Goal: Navigation & Orientation: Find specific page/section

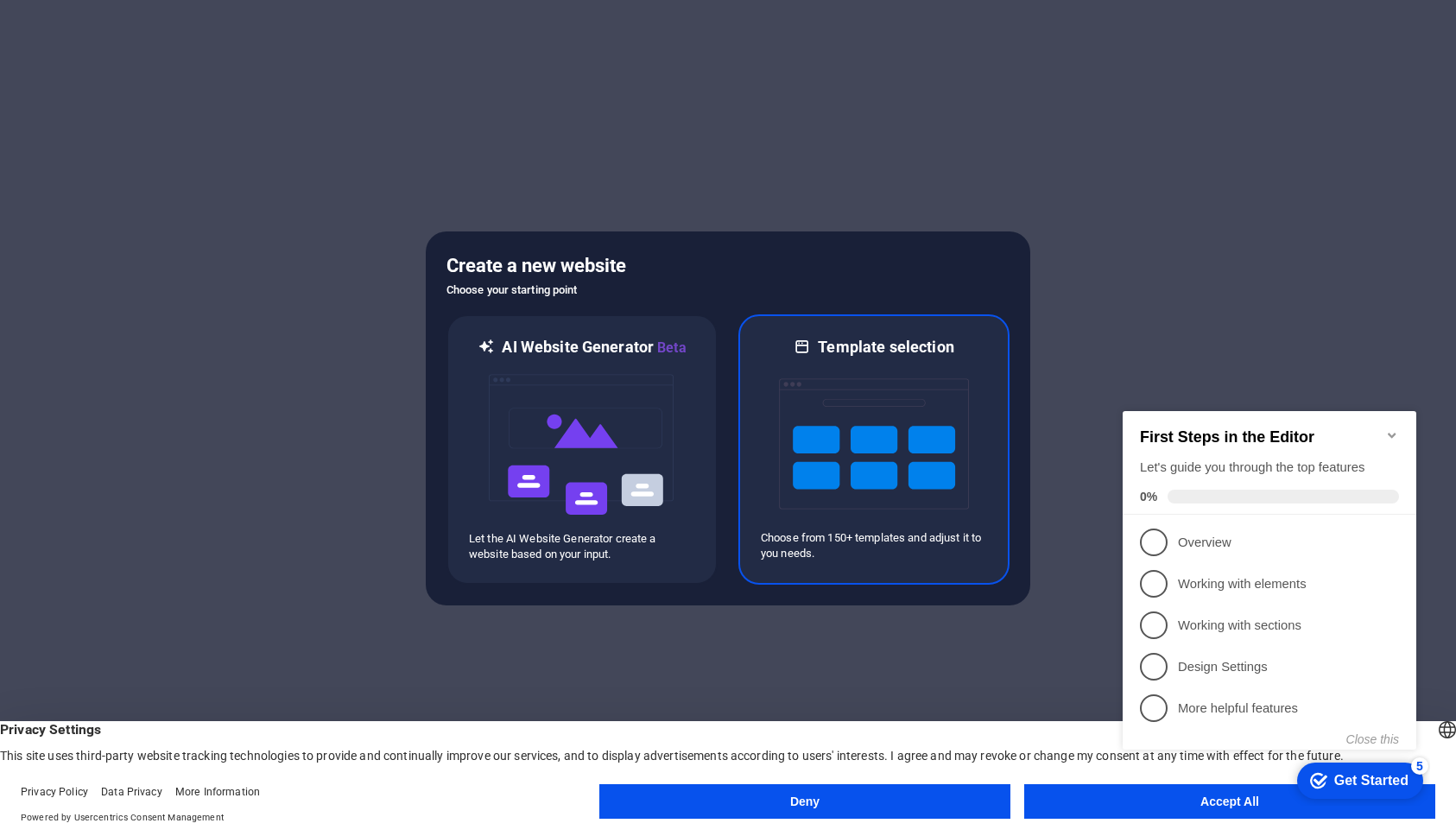
click at [864, 471] on img at bounding box center [874, 444] width 190 height 172
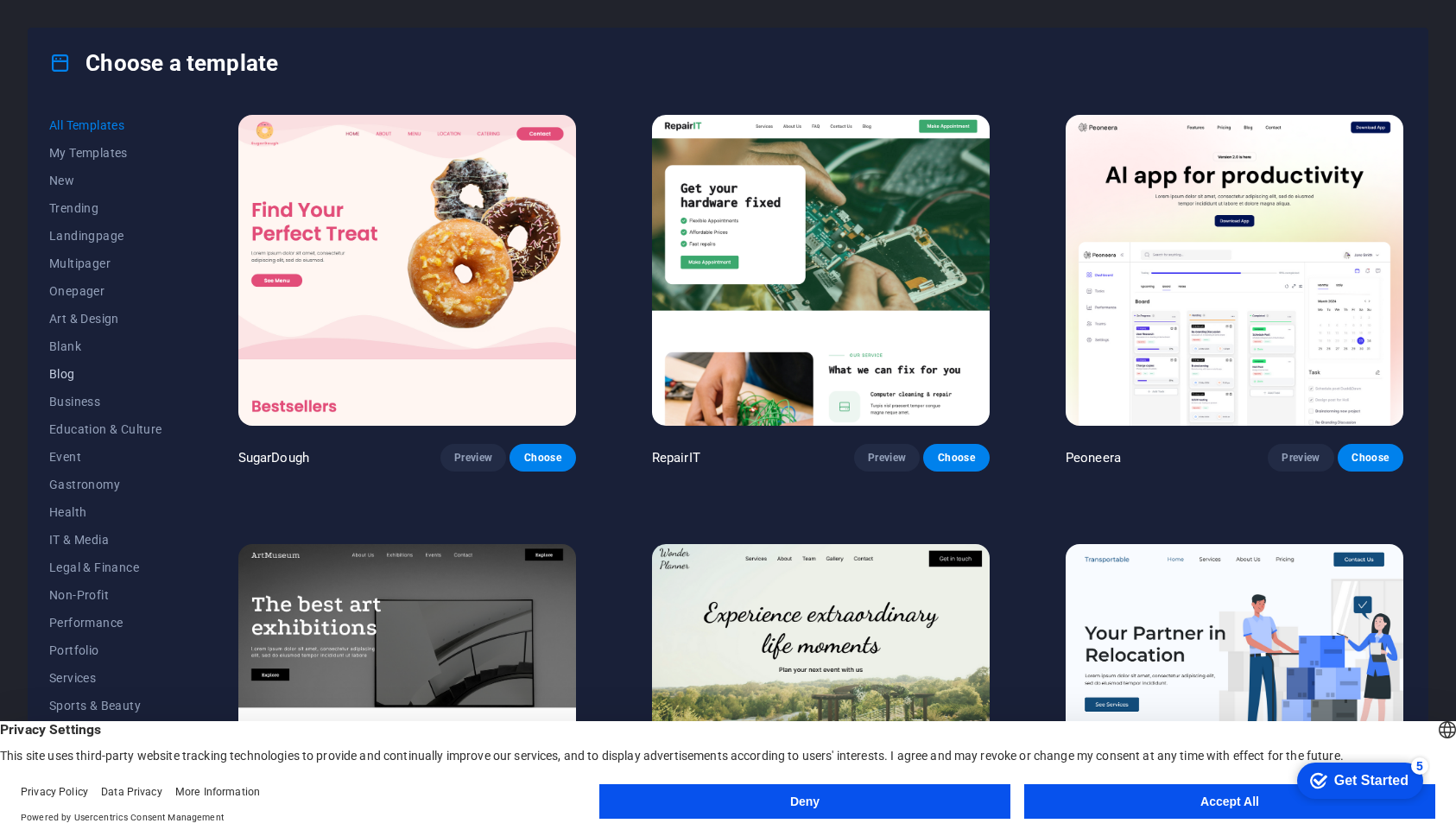
scroll to position [16, 0]
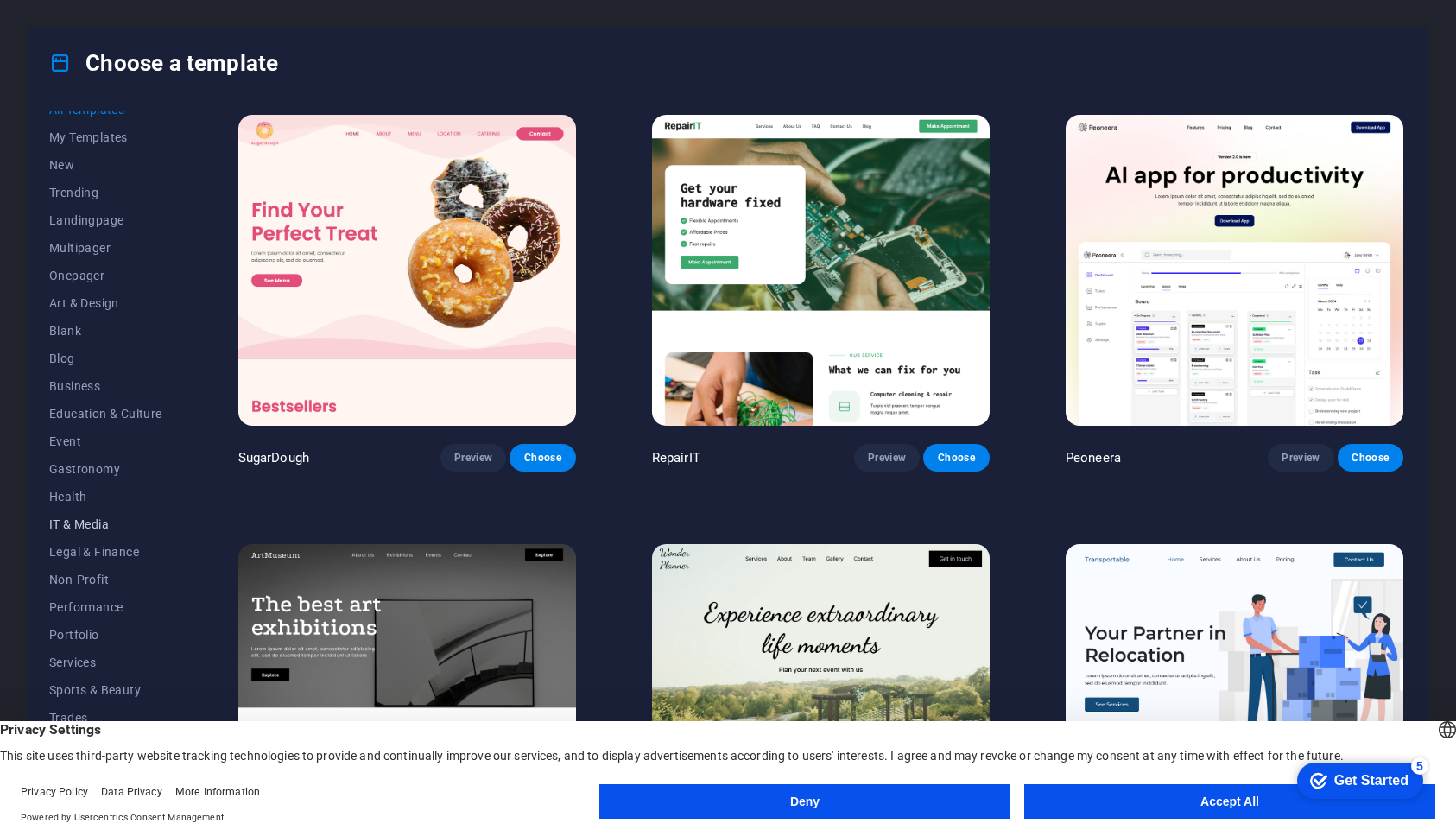
click at [75, 519] on span "IT & Media" at bounding box center [106, 524] width 113 height 14
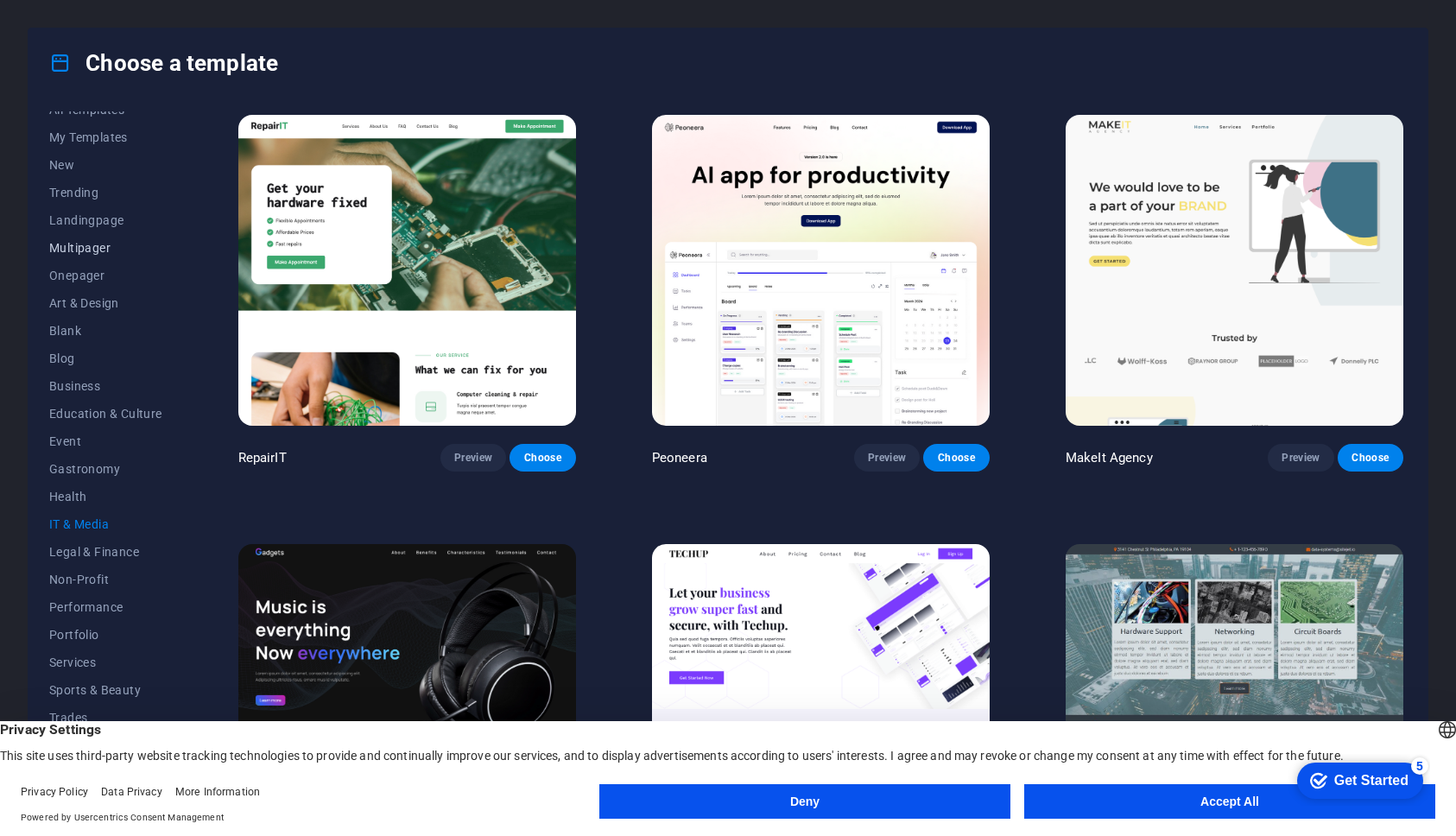
scroll to position [0, 0]
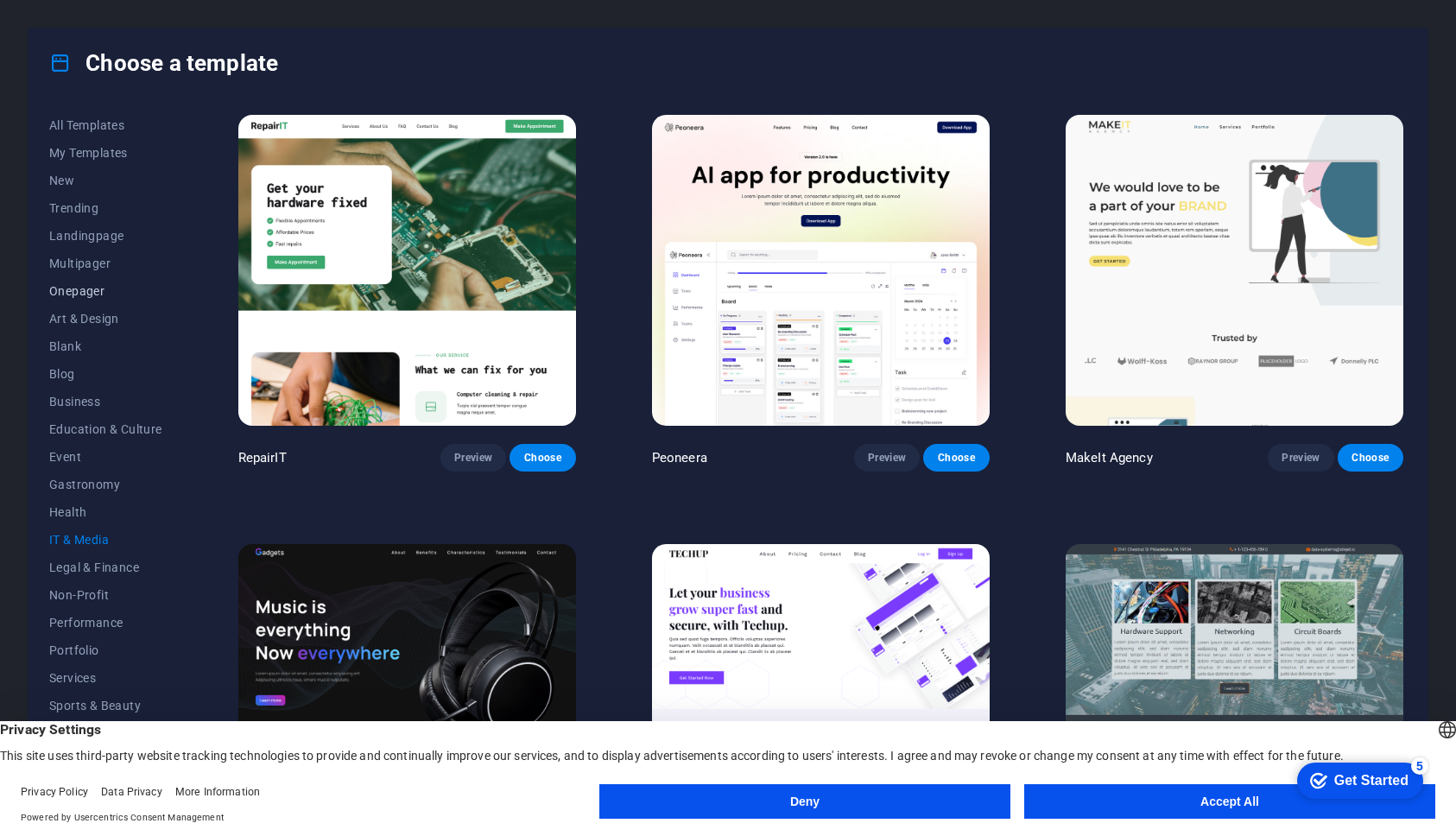
click at [91, 284] on span "Onepager" at bounding box center [106, 291] width 113 height 14
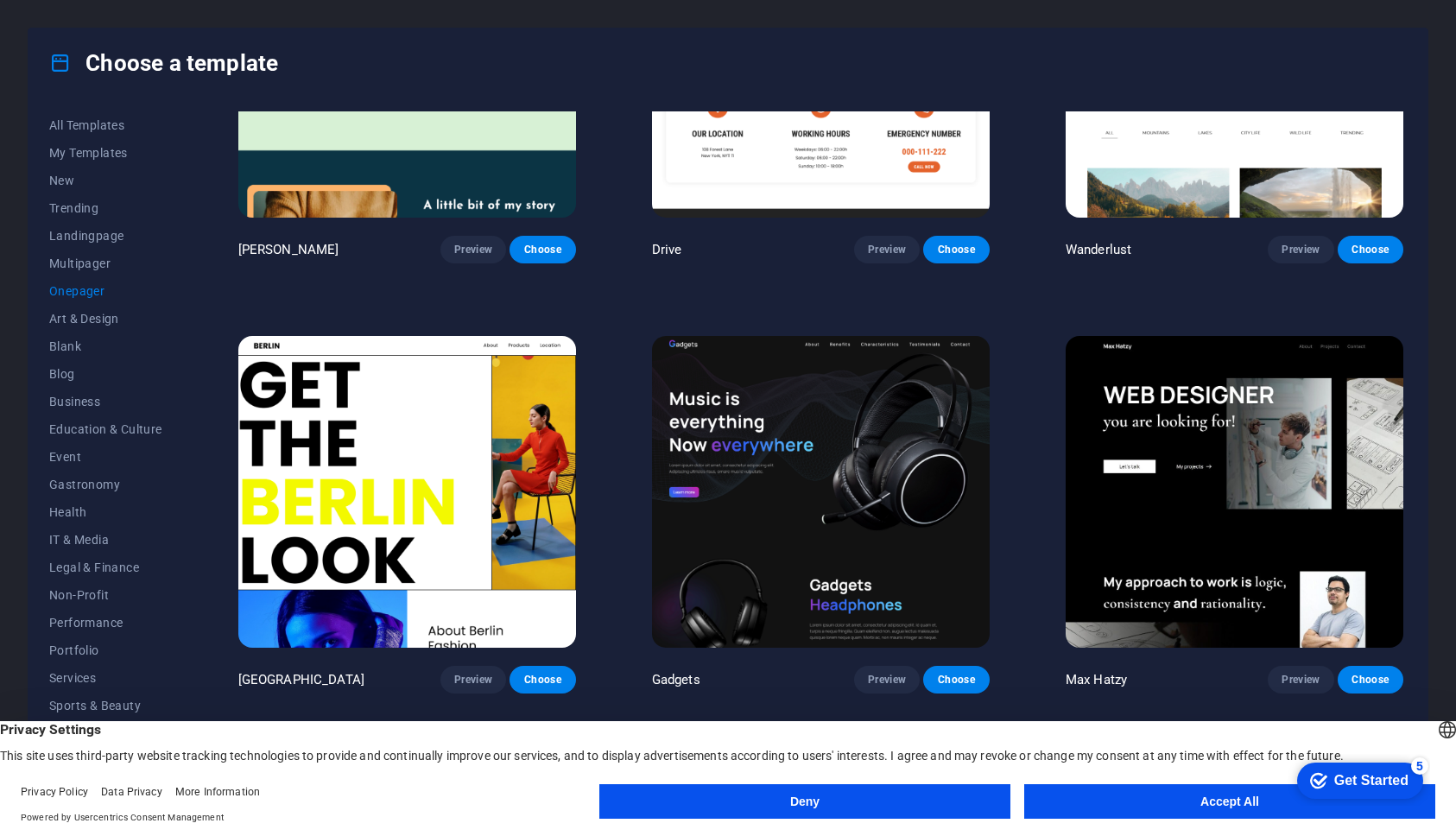
scroll to position [1674, 0]
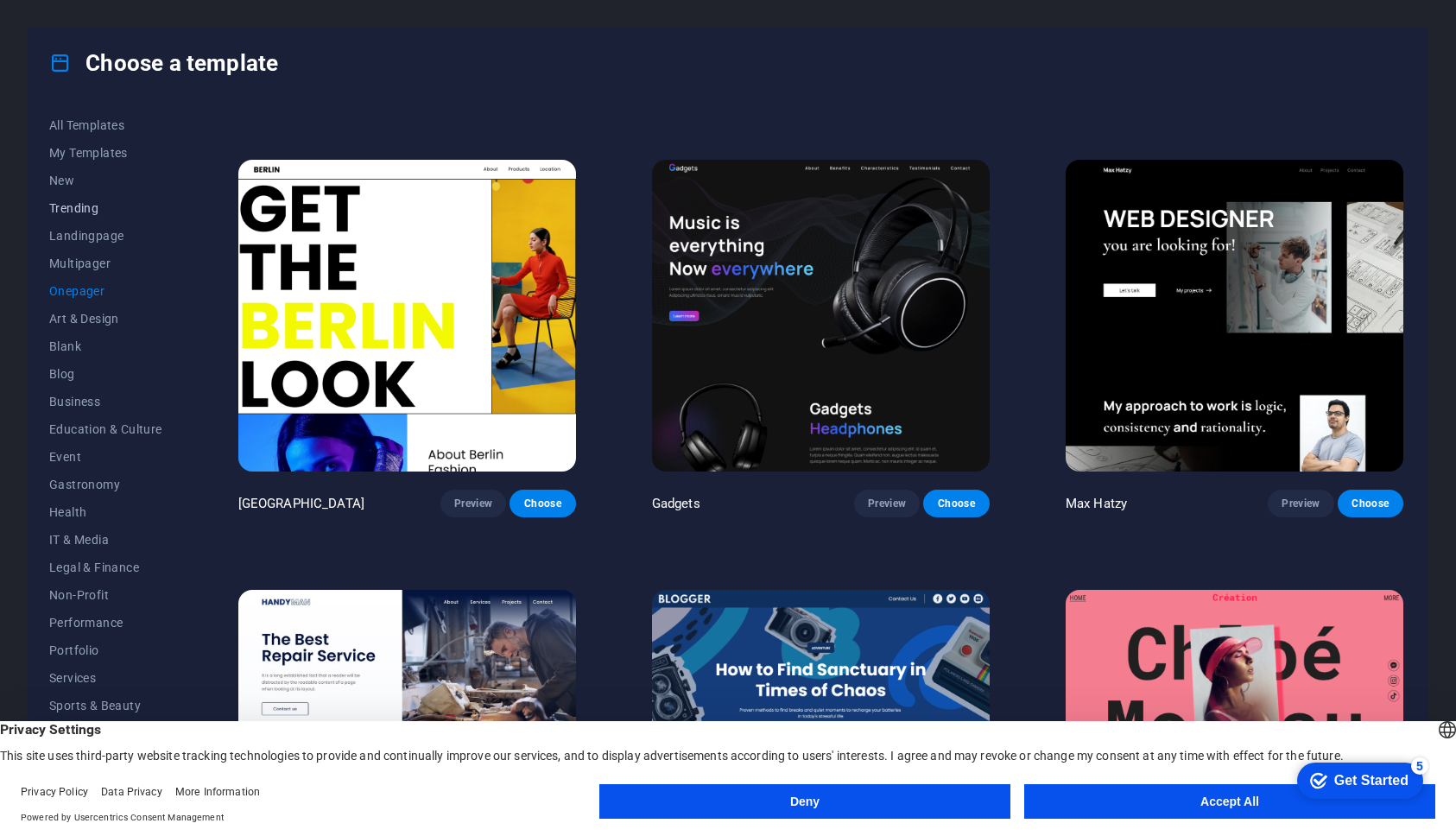
click at [75, 215] on span "Trending" at bounding box center [106, 209] width 113 height 14
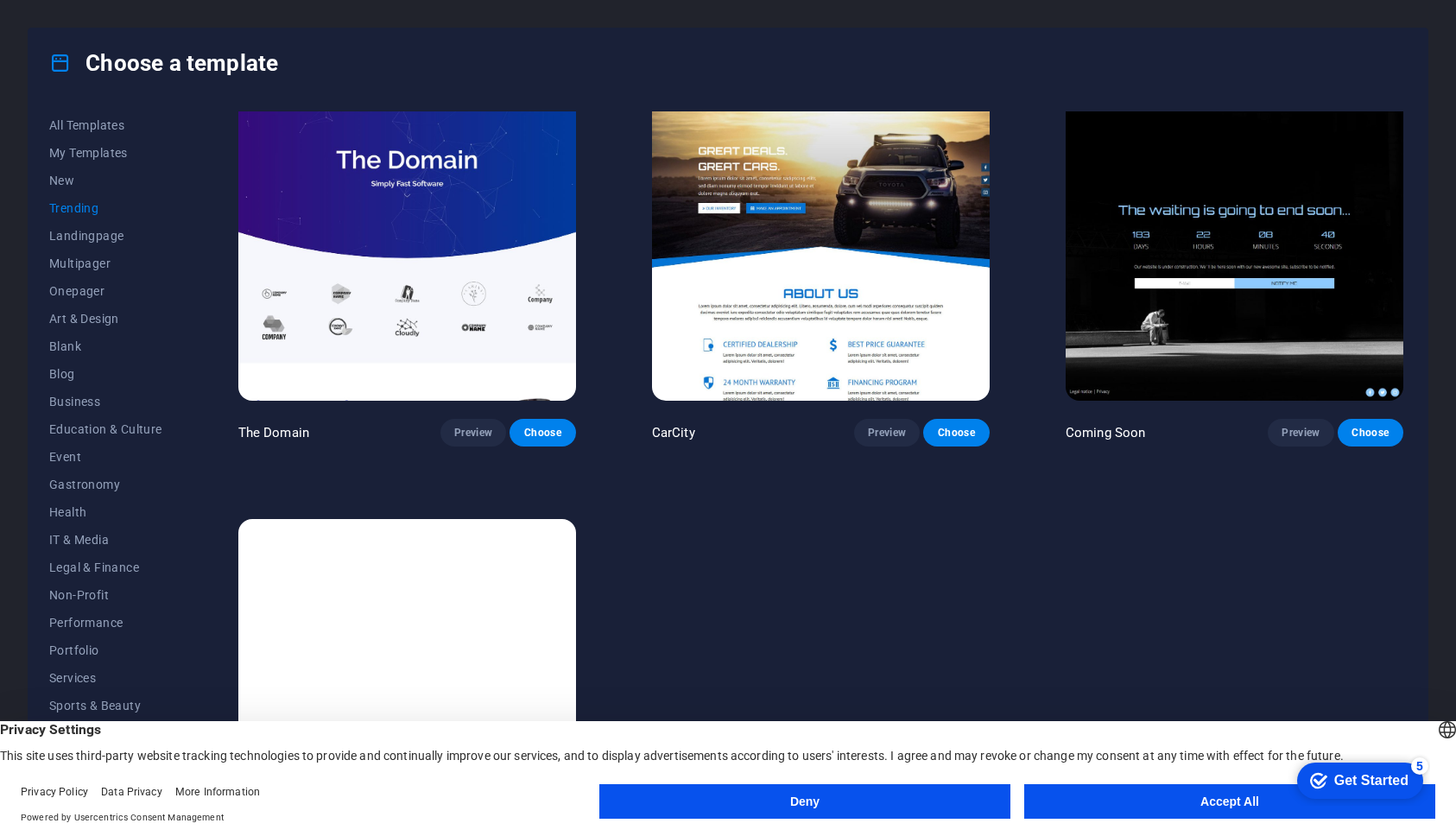
scroll to position [1748, 0]
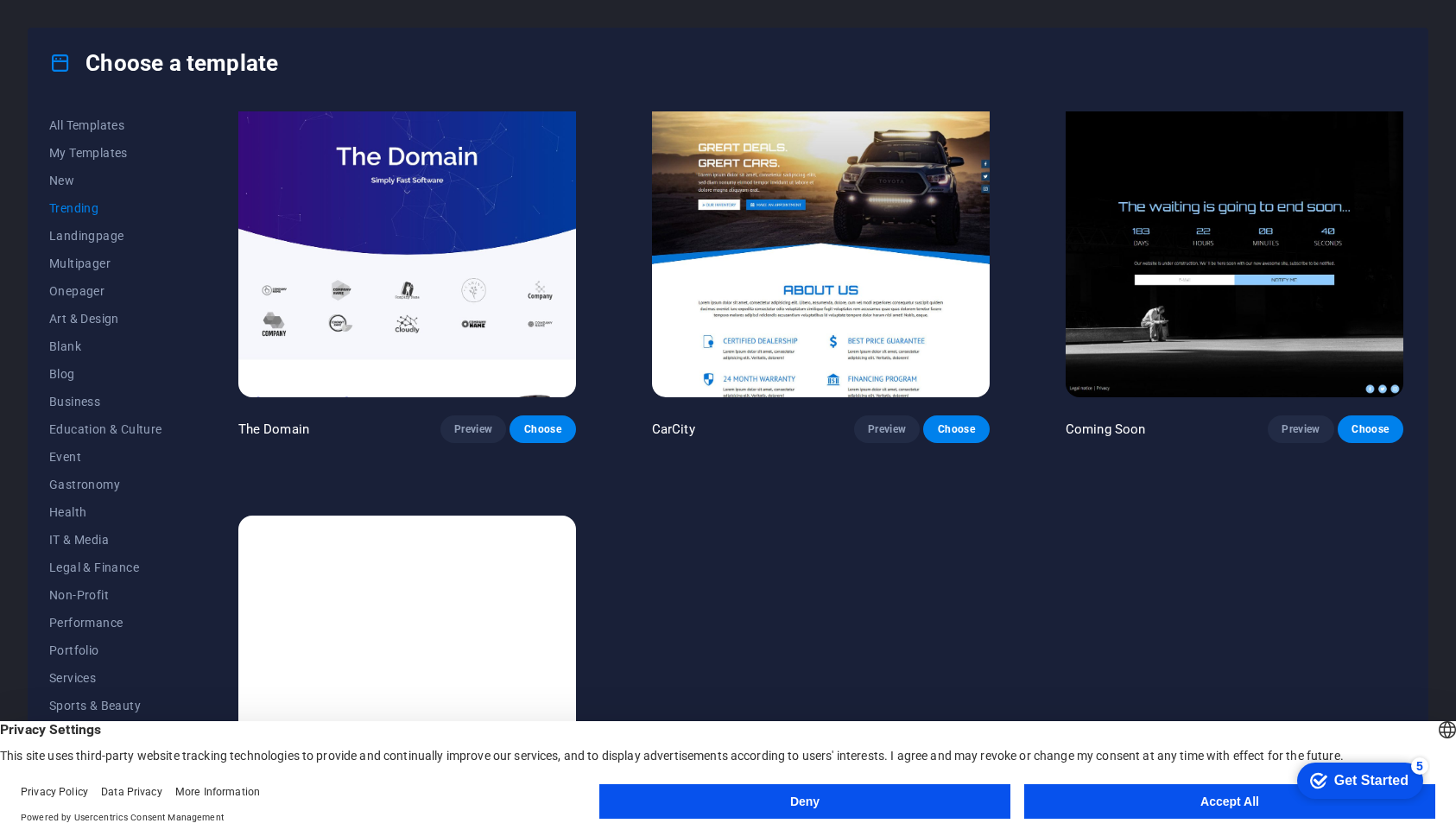
click at [1233, 220] on img at bounding box center [1235, 240] width 338 height 311
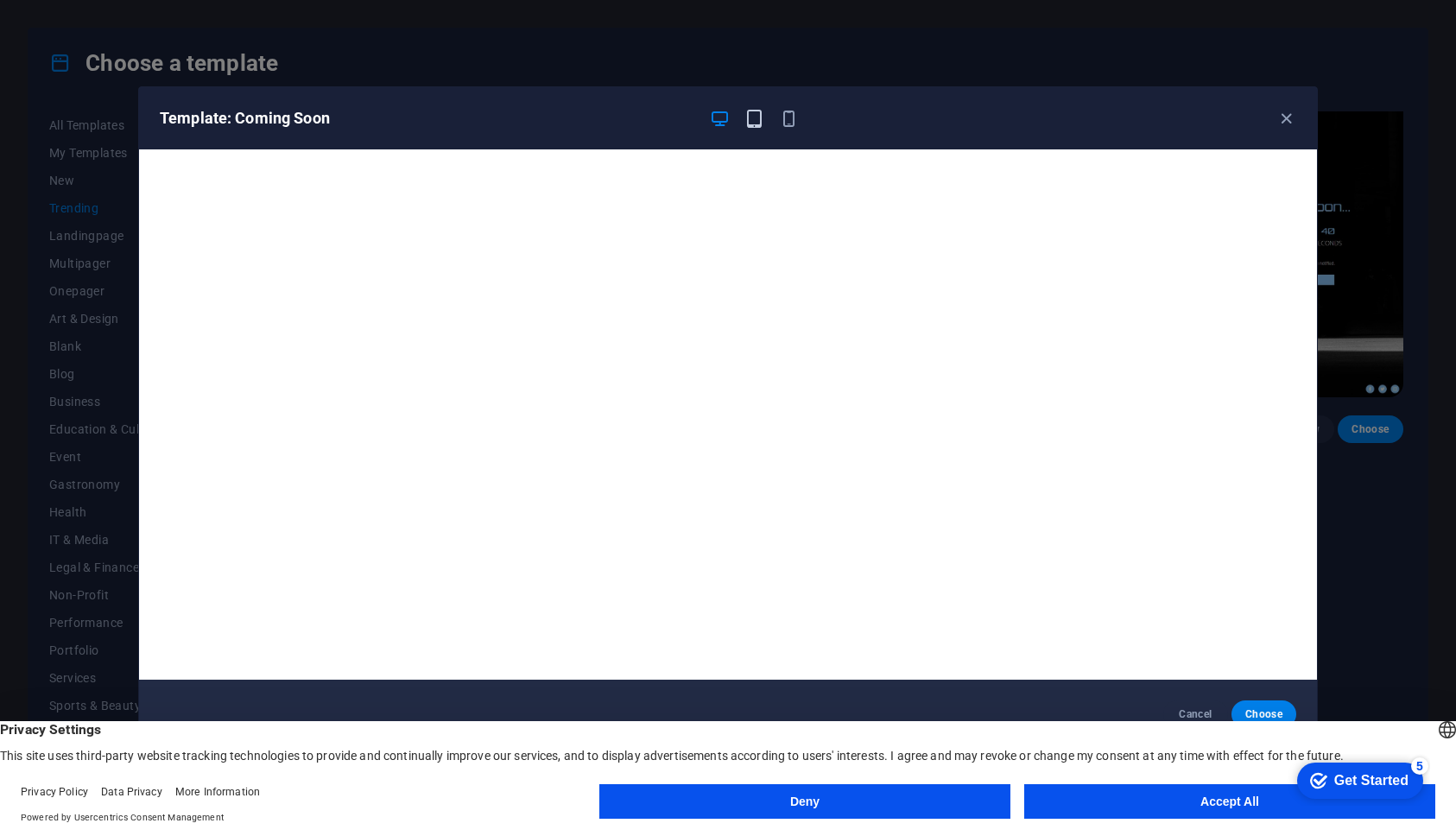
click at [756, 122] on icon "button" at bounding box center [754, 119] width 20 height 20
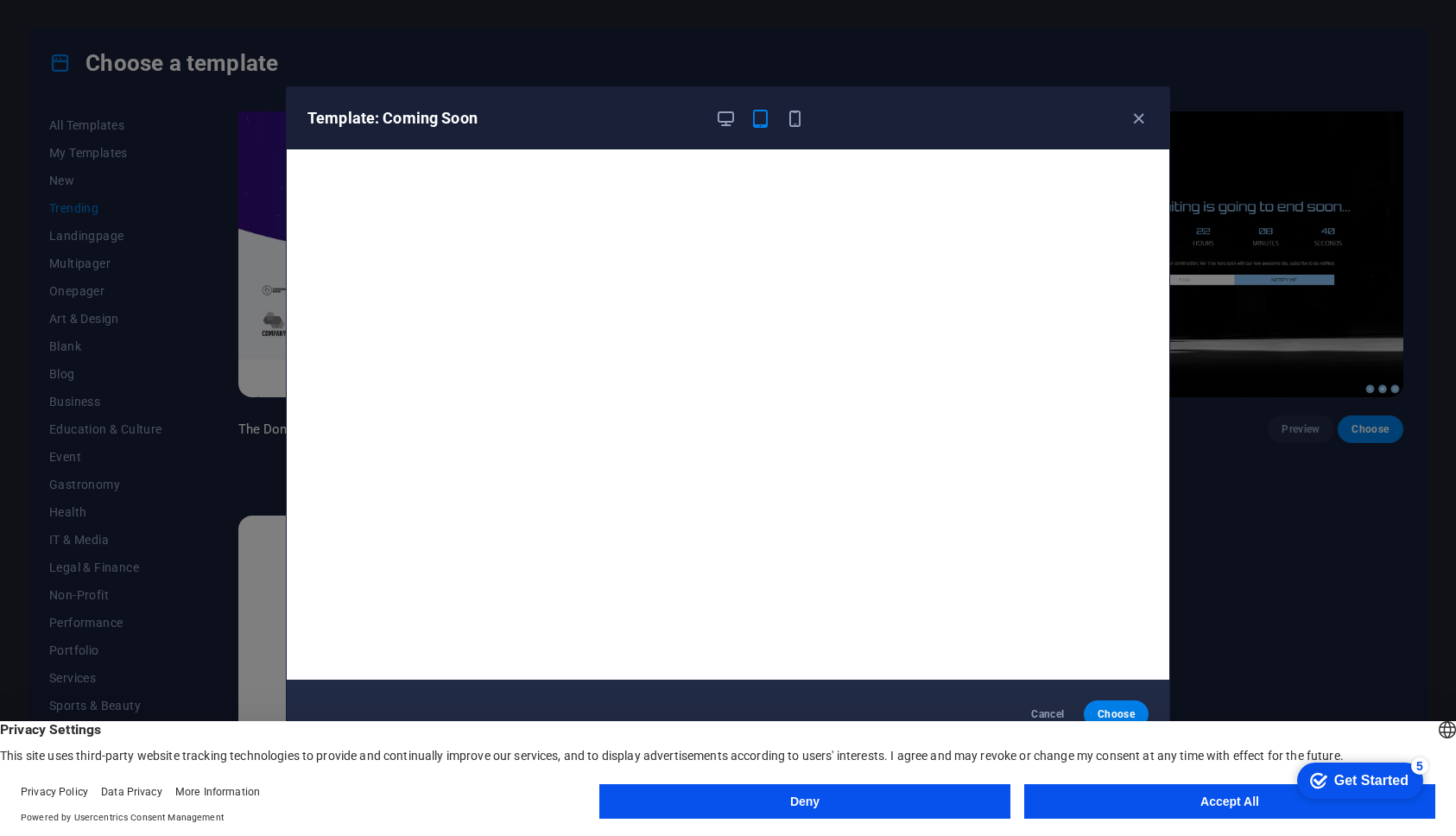
click at [758, 121] on icon "button" at bounding box center [760, 119] width 20 height 20
click at [791, 120] on icon "button" at bounding box center [795, 119] width 20 height 20
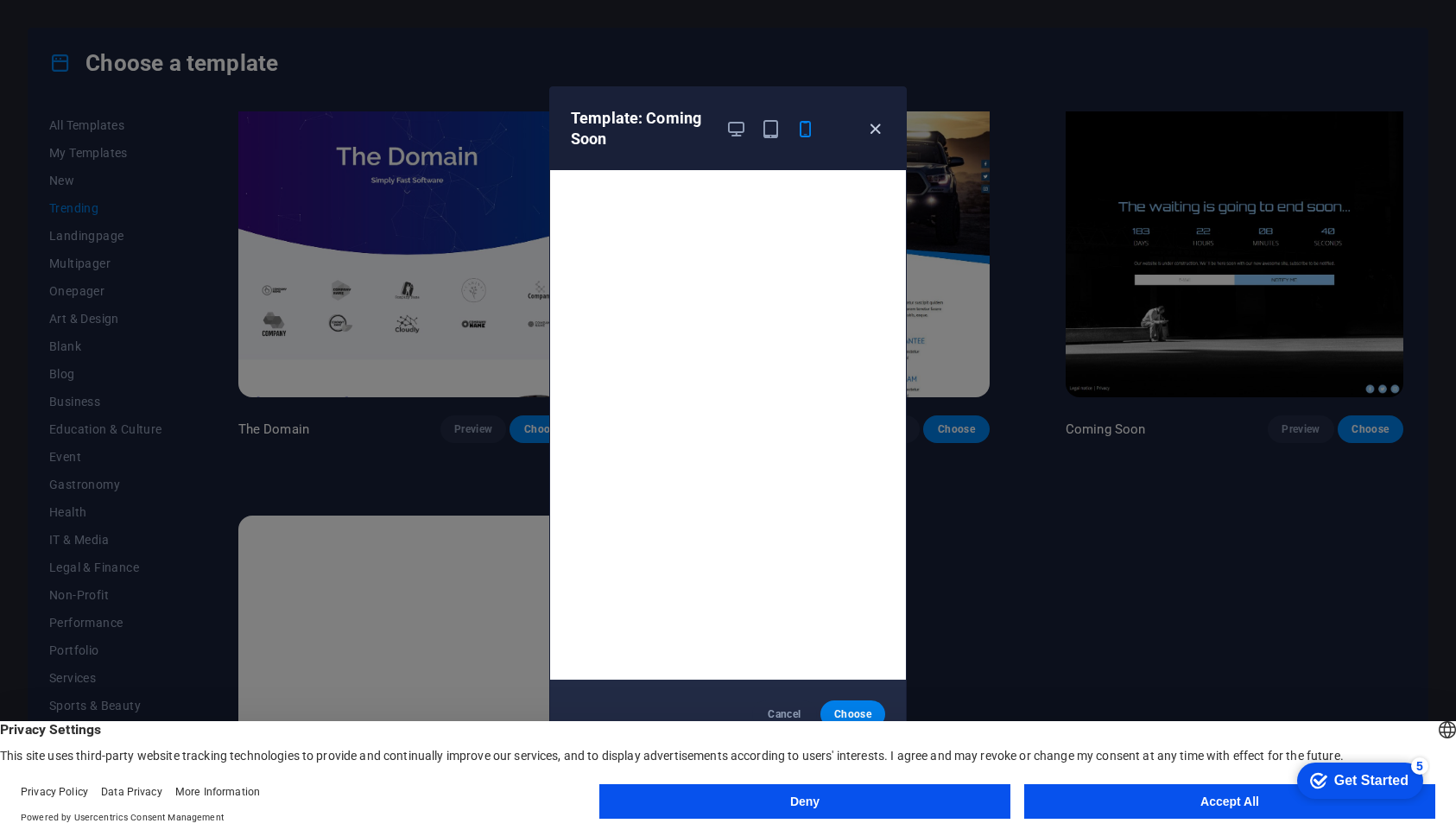
click at [874, 128] on icon "button" at bounding box center [875, 129] width 20 height 20
